Goal: Contribute content: Add original content to the website for others to see

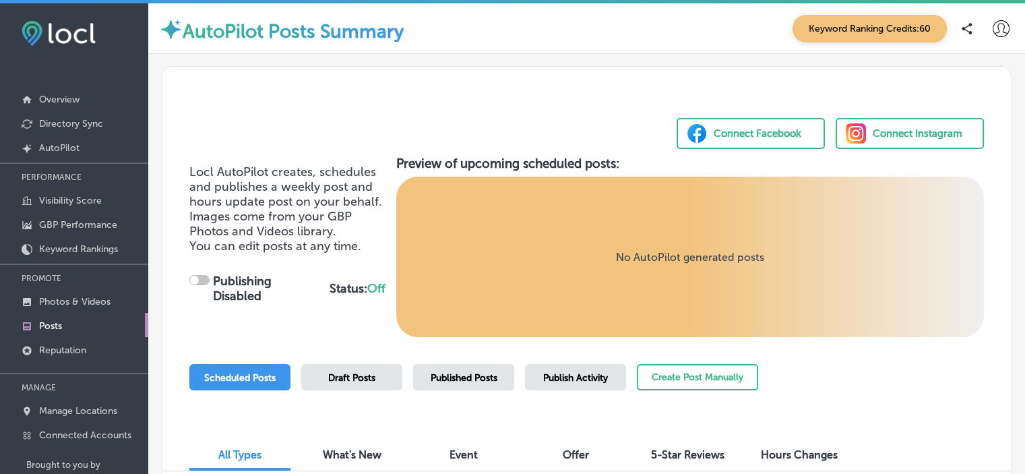
checkbox input "true"
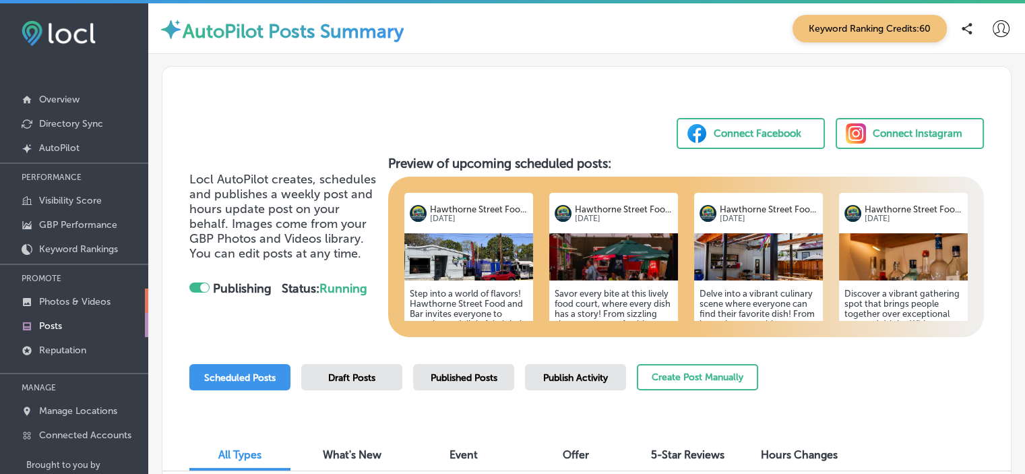
click at [105, 292] on link "Photos & Videos" at bounding box center [74, 300] width 148 height 24
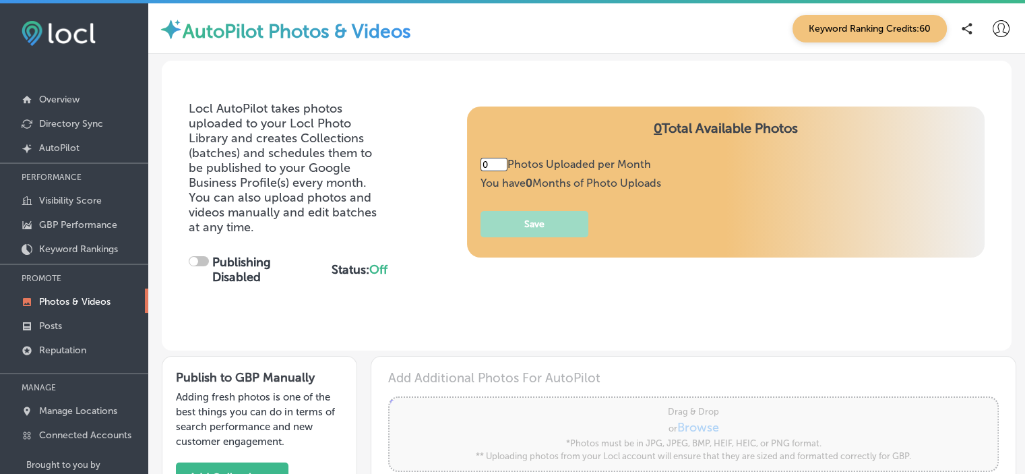
type input "5"
checkbox input "true"
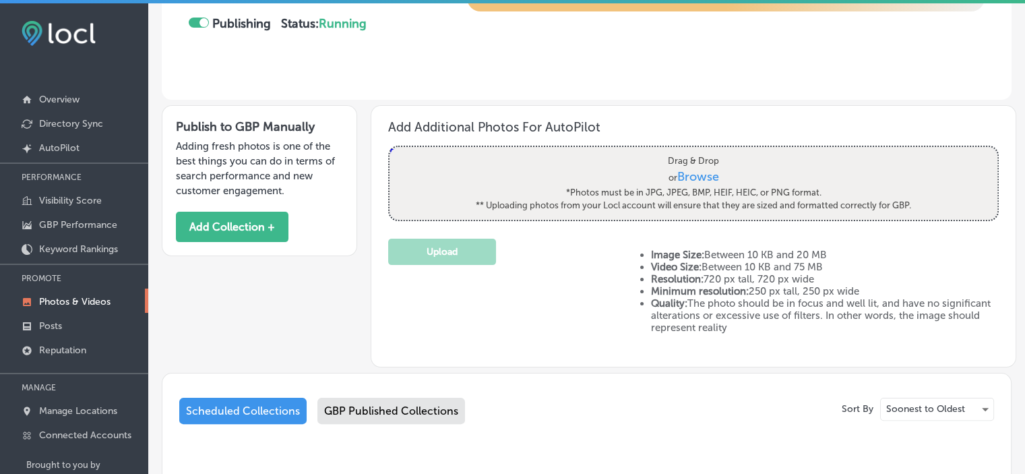
scroll to position [246, 0]
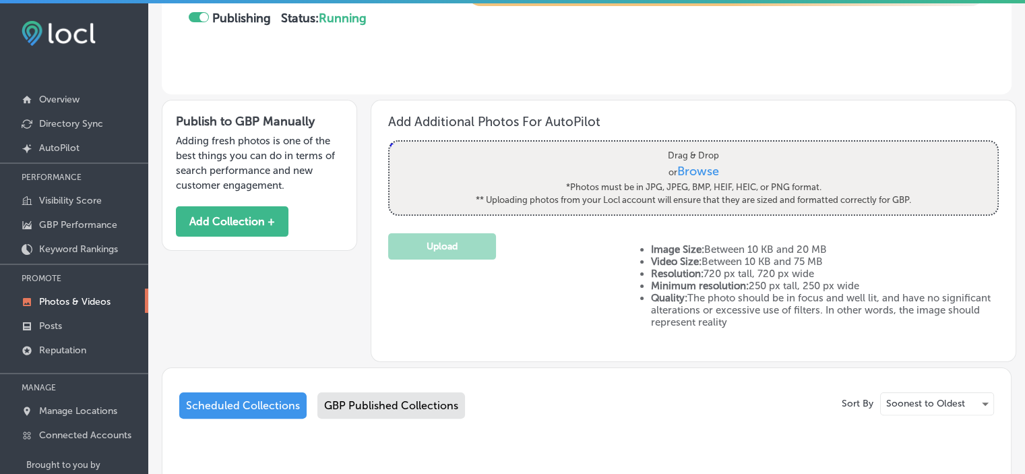
click at [684, 168] on span "Browse" at bounding box center [698, 171] width 42 height 15
click at [684, 146] on input "Drag & Drop or Browse *Photos must be in JPG, JPEG, BMP, HEIF, HEIC, or PNG for…" at bounding box center [694, 144] width 608 height 4
click at [59, 94] on p "Overview" at bounding box center [59, 99] width 40 height 11
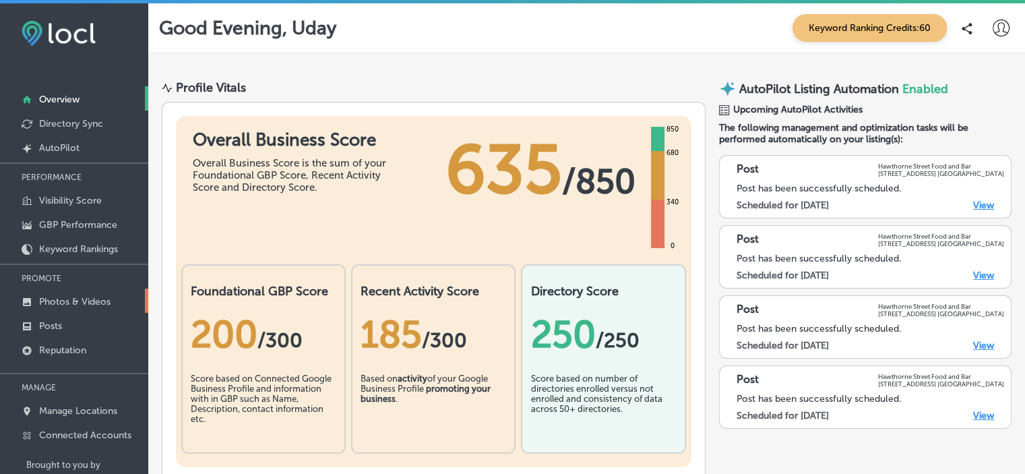
click at [105, 288] on link "Photos & Videos" at bounding box center [74, 300] width 148 height 24
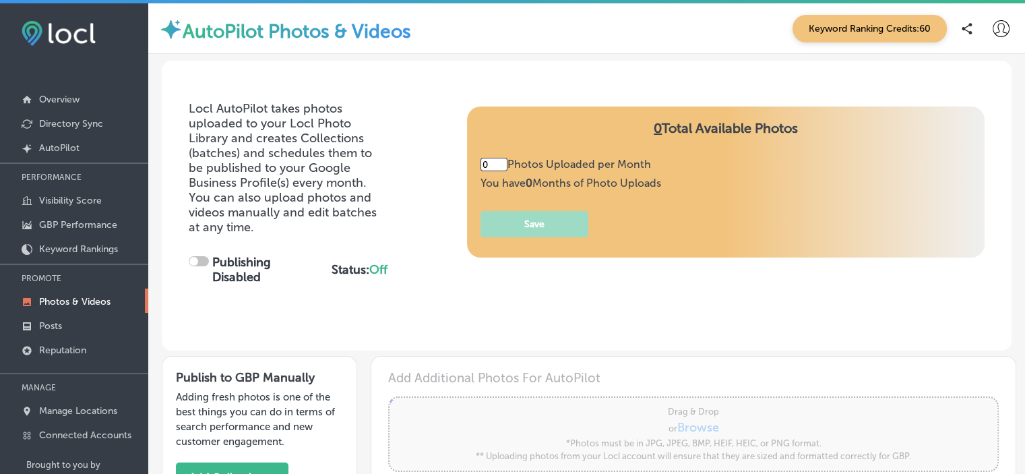
type input "5"
checkbox input "true"
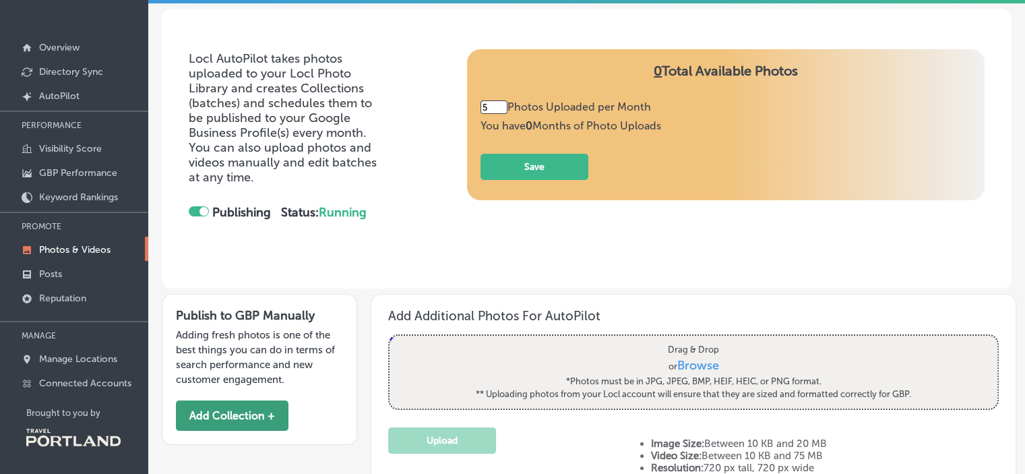
click at [272, 425] on button "Add Collection +" at bounding box center [232, 415] width 113 height 30
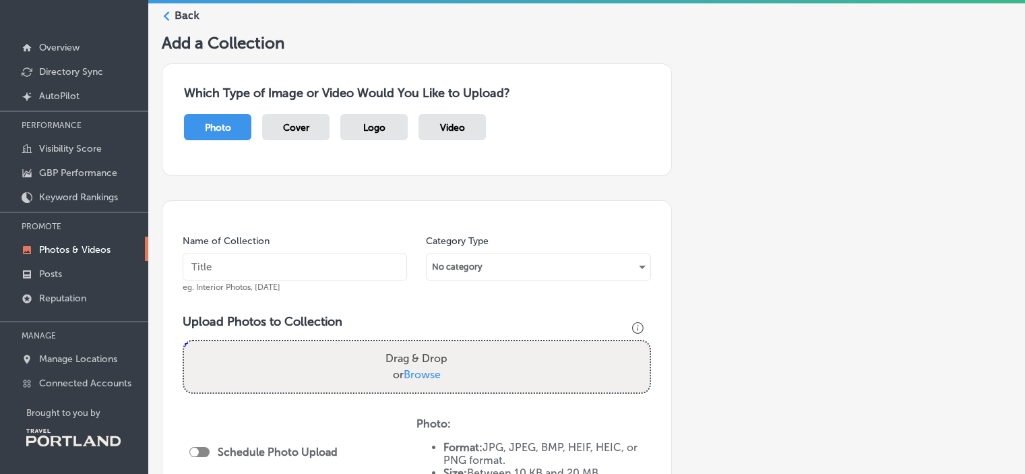
click at [429, 377] on span "Browse" at bounding box center [422, 374] width 37 height 13
click at [429, 345] on input "Drag & Drop or Browse" at bounding box center [417, 343] width 466 height 4
type input "C:\fakepath\HSFB7.jpg"
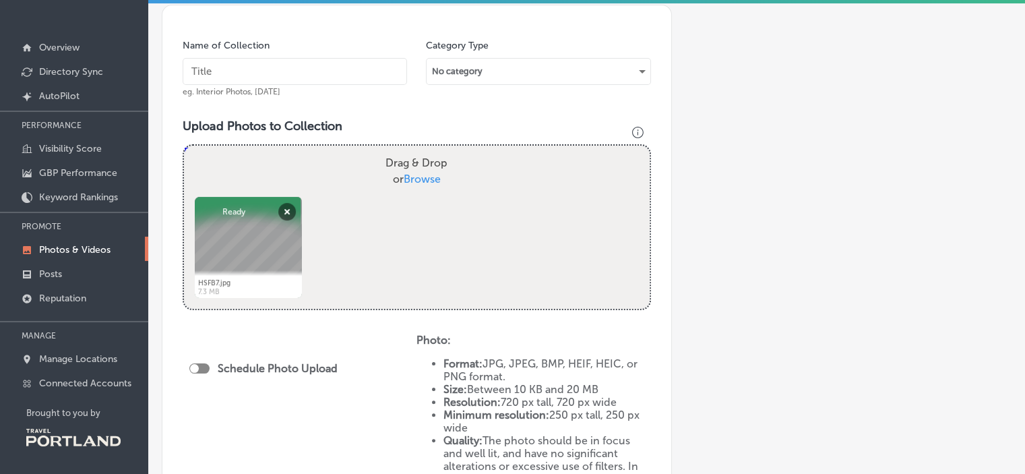
scroll to position [97, 0]
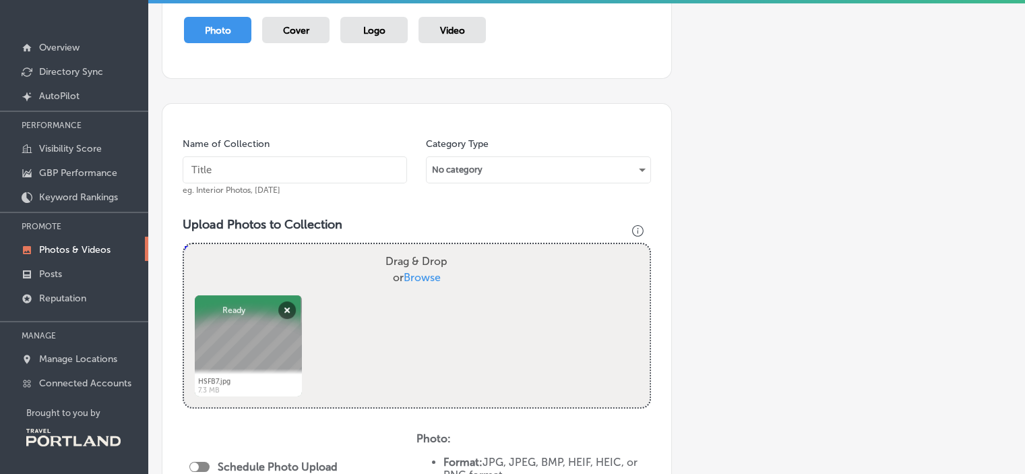
click at [339, 175] on input "text" at bounding box center [295, 169] width 224 height 27
type input "Happy Hour"
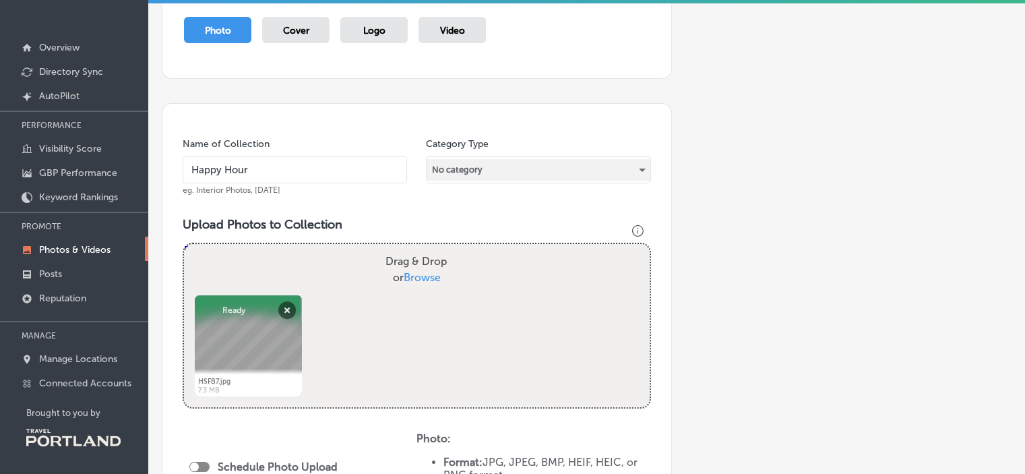
click at [559, 170] on div "No category" at bounding box center [538, 170] width 223 height 22
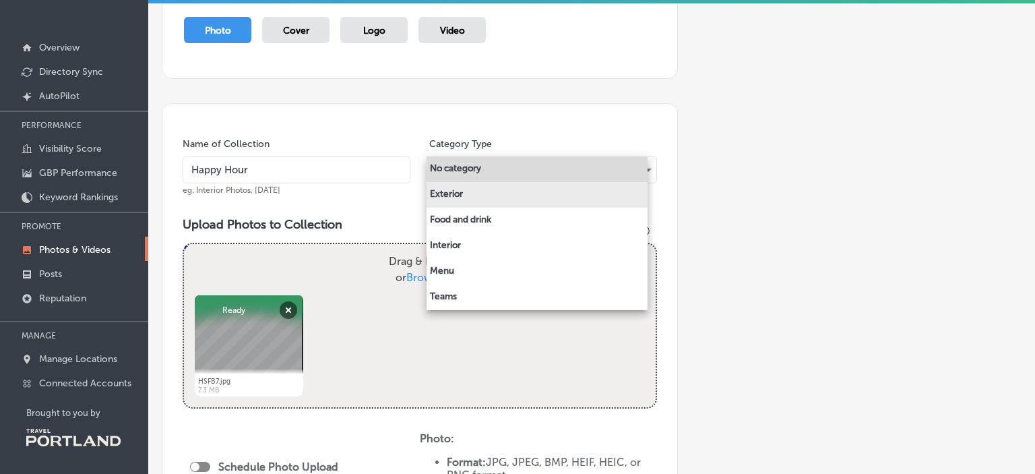
click at [502, 194] on li "Exterior" at bounding box center [537, 195] width 221 height 26
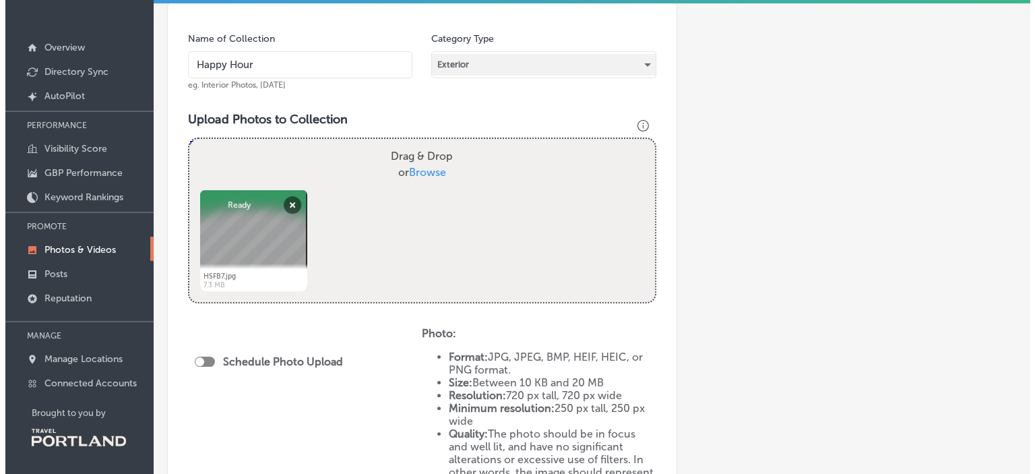
scroll to position [460, 0]
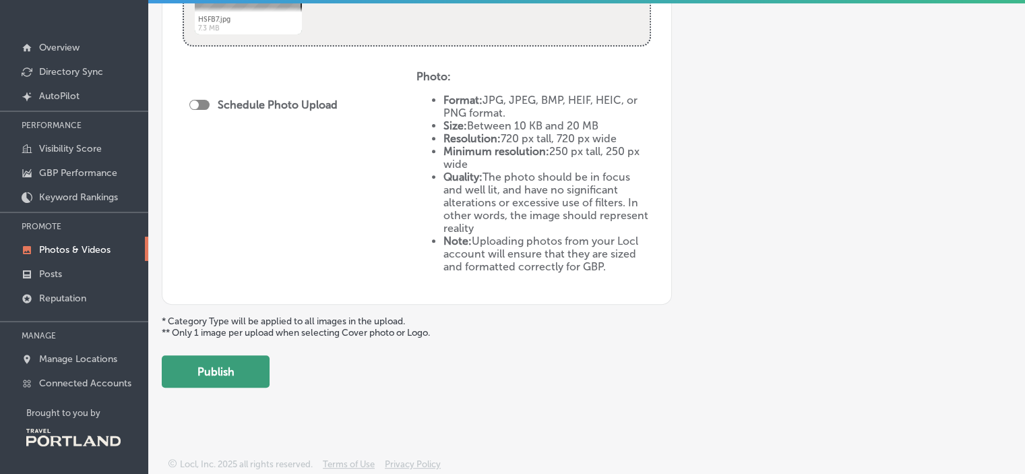
click at [230, 366] on button "Publish" at bounding box center [216, 371] width 108 height 32
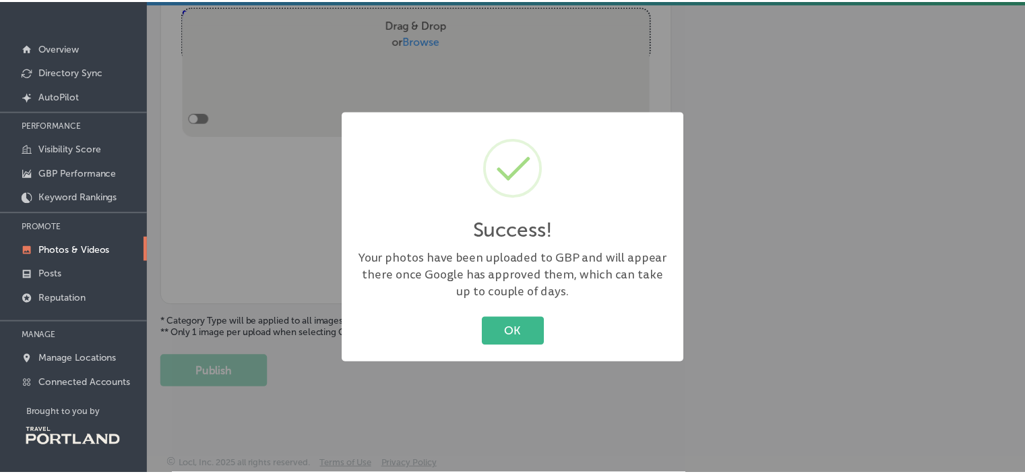
scroll to position [348, 0]
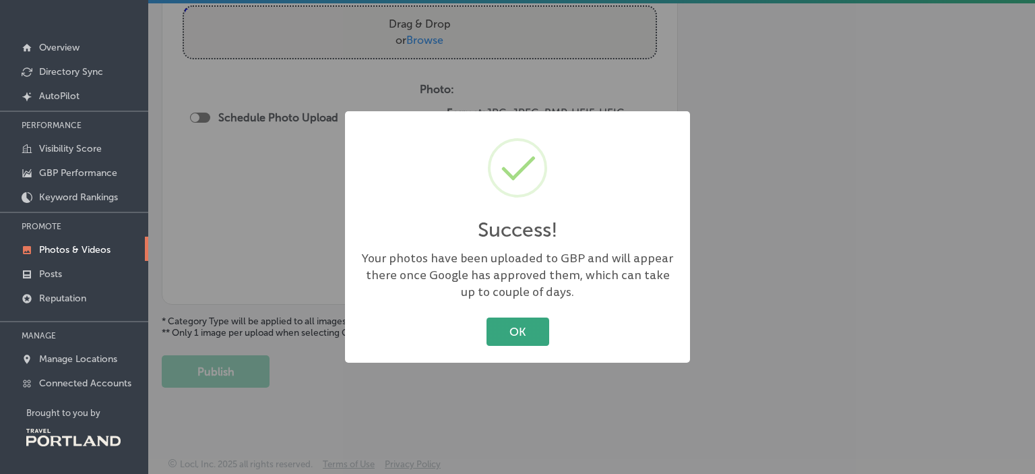
drag, startPoint x: 530, startPoint y: 329, endPoint x: 511, endPoint y: 328, distance: 18.9
click at [511, 328] on button "OK" at bounding box center [518, 331] width 63 height 28
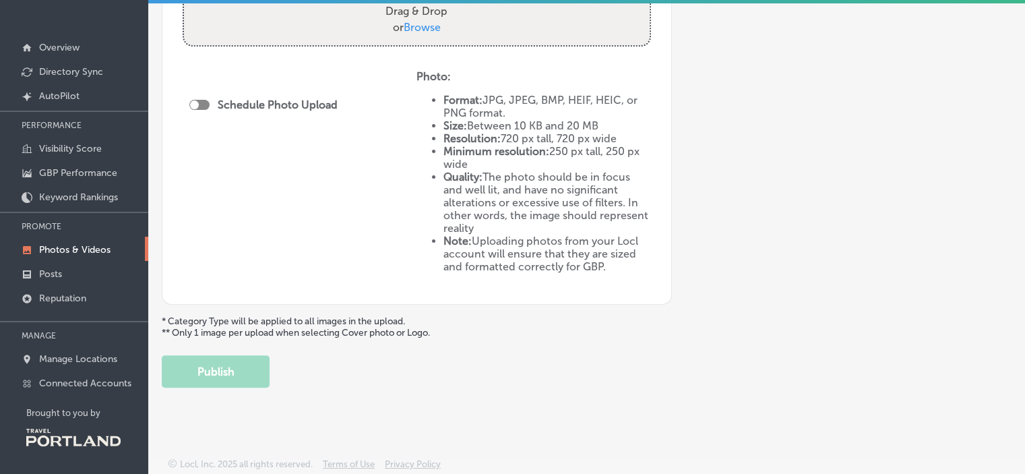
scroll to position [0, 0]
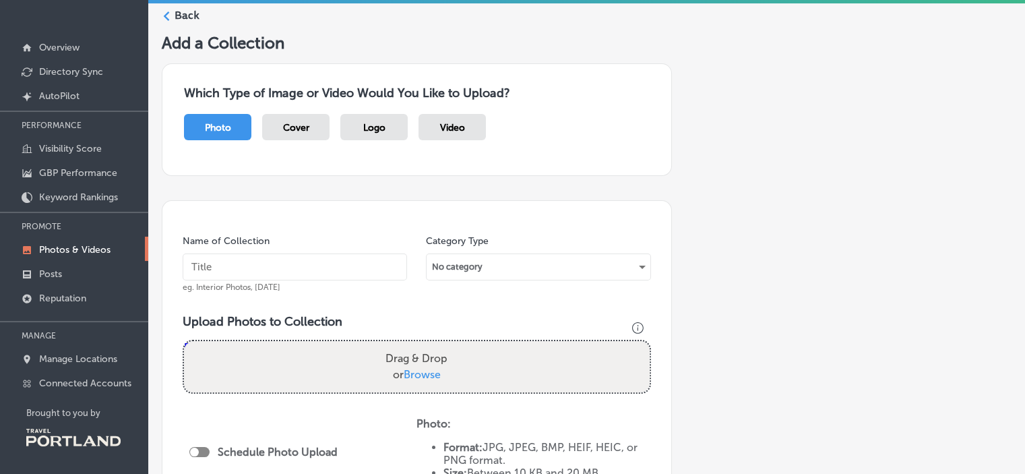
click at [88, 247] on p "Photos & Videos" at bounding box center [74, 249] width 71 height 11
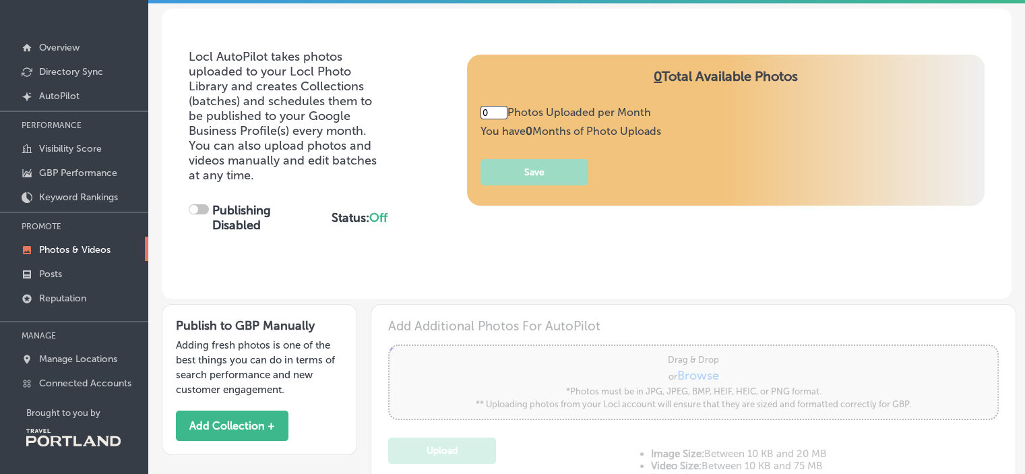
type input "5"
checkbox input "true"
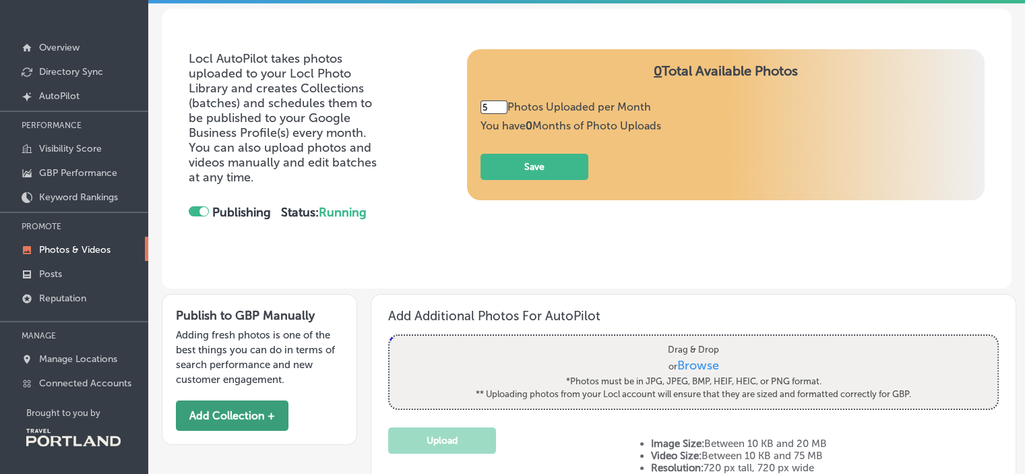
click at [259, 412] on button "Add Collection +" at bounding box center [232, 415] width 113 height 30
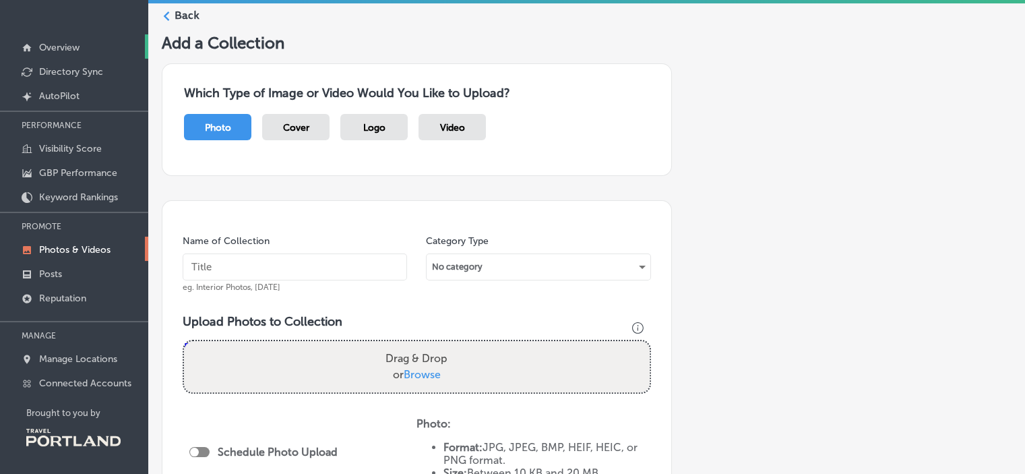
click at [65, 42] on p "Overview" at bounding box center [59, 47] width 40 height 11
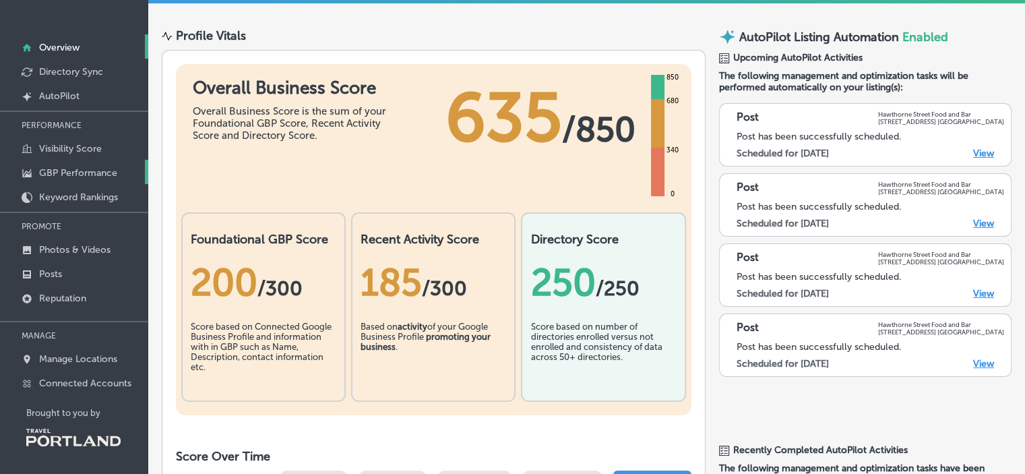
drag, startPoint x: 44, startPoint y: 173, endPoint x: 35, endPoint y: 173, distance: 8.8
click at [35, 173] on link "GBP Performance" at bounding box center [74, 172] width 148 height 24
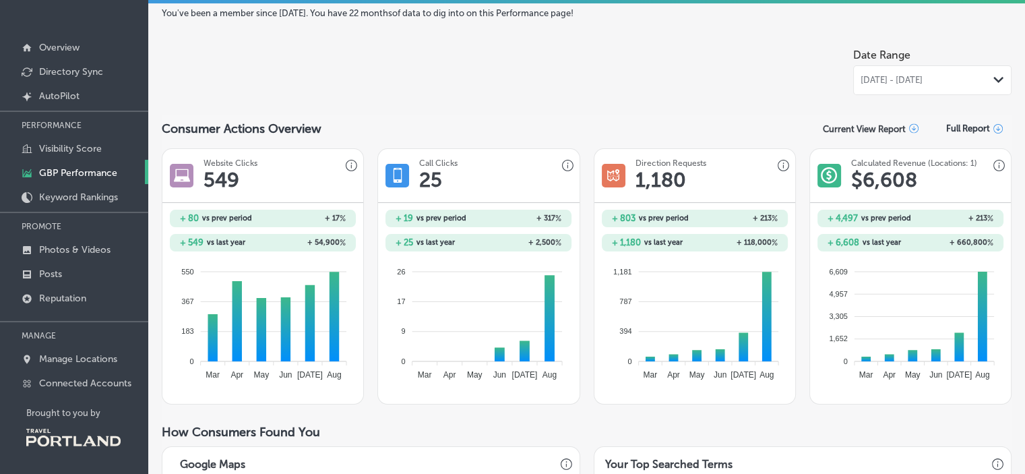
drag, startPoint x: 1005, startPoint y: 88, endPoint x: 923, endPoint y: 65, distance: 84.9
click at [923, 65] on div "Date Range [DATE] - [DATE] Path Created with Sketch." at bounding box center [932, 68] width 158 height 53
click at [993, 83] on div "Path Created with Sketch." at bounding box center [998, 80] width 11 height 11
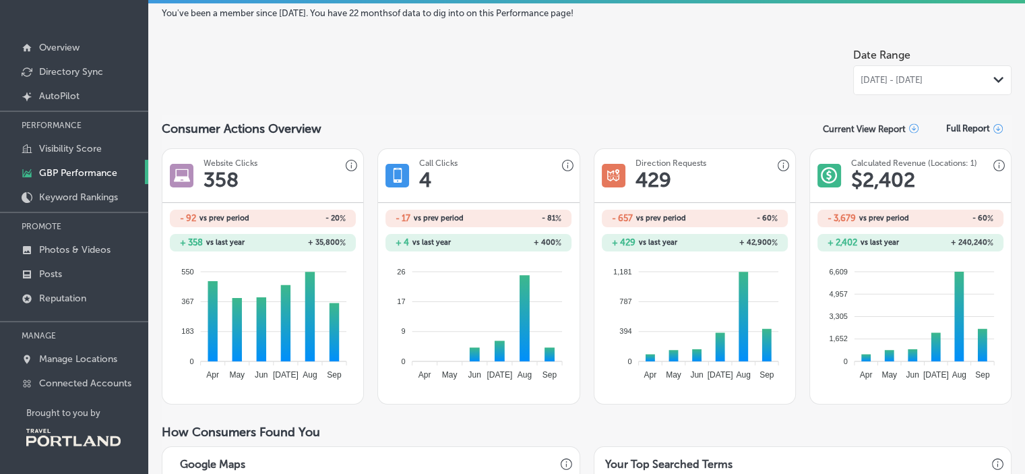
click at [924, 86] on div "[DATE] - [DATE] Path Created with Sketch." at bounding box center [932, 80] width 158 height 30
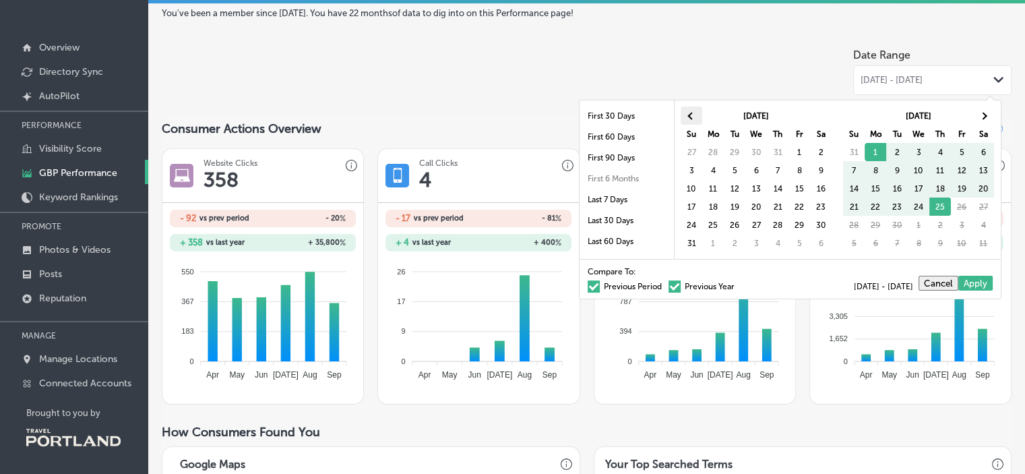
click at [684, 111] on th at bounding box center [692, 115] width 22 height 18
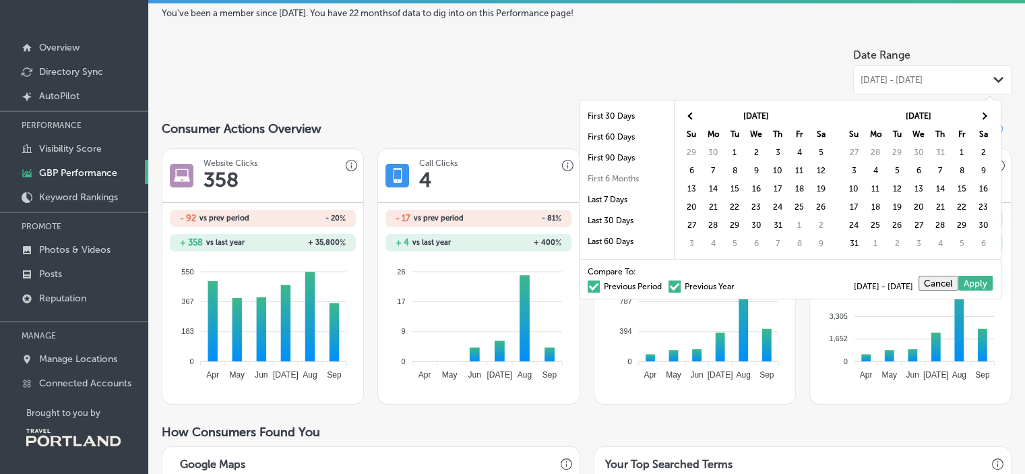
click at [734, 142] on th "Tu" at bounding box center [735, 134] width 22 height 18
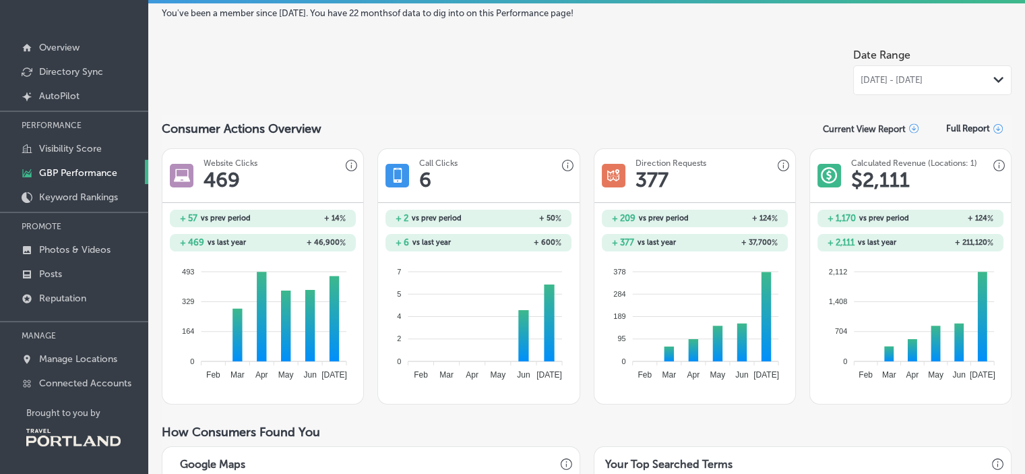
click at [903, 91] on div "[DATE] - [DATE] Path Created with Sketch." at bounding box center [932, 80] width 158 height 30
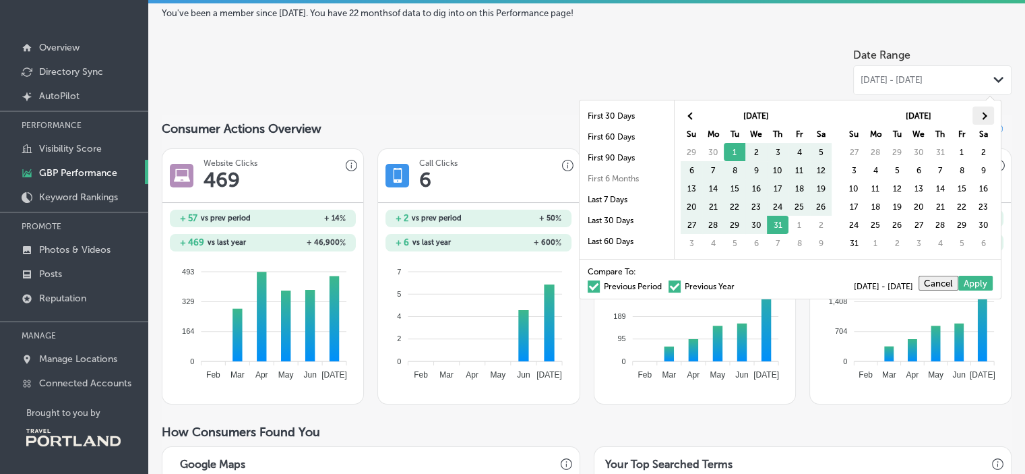
click at [988, 119] on th at bounding box center [983, 115] width 22 height 18
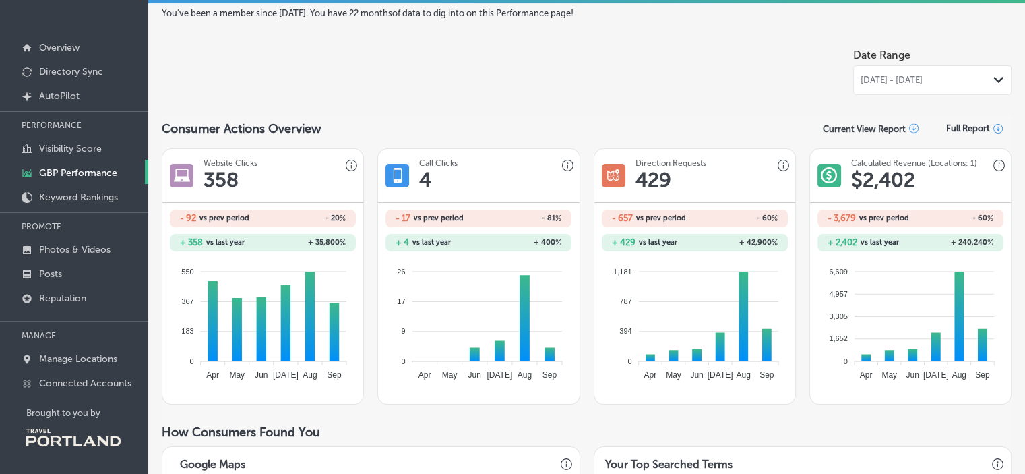
click at [978, 80] on div "[DATE] - [DATE] Path Created with Sketch." at bounding box center [933, 80] width 144 height 11
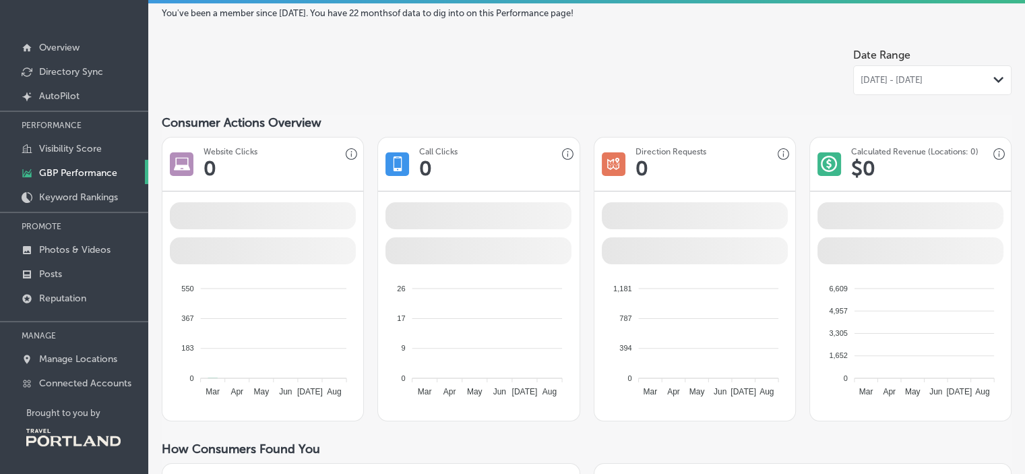
click at [724, 51] on div at bounding box center [662, 68] width 382 height 53
